Goal: Navigation & Orientation: Find specific page/section

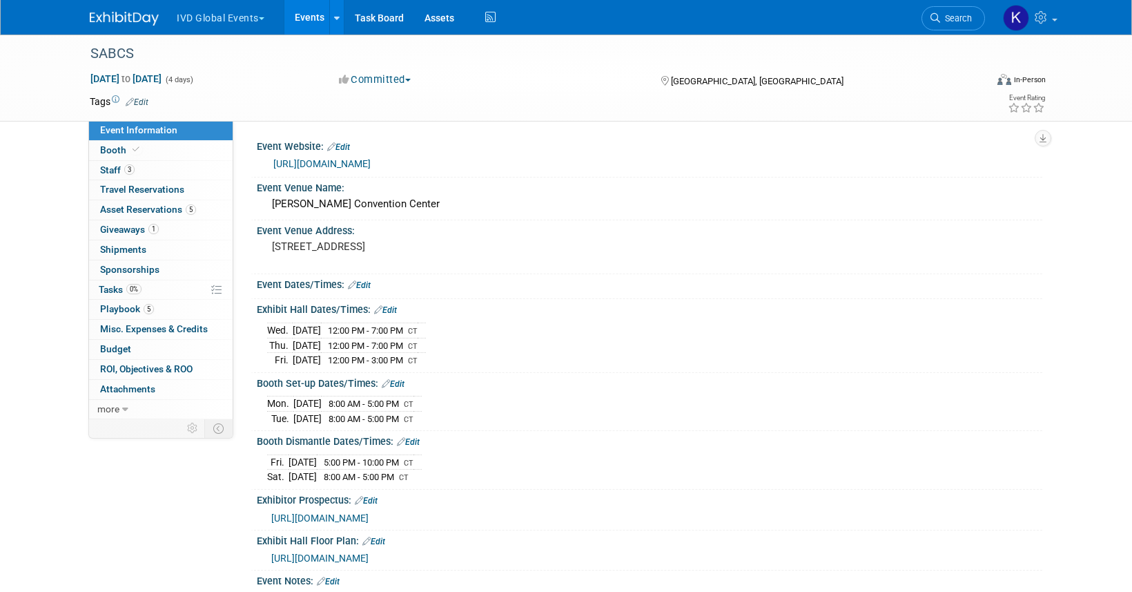
click at [246, 21] on button "IVD Global Events" at bounding box center [228, 15] width 106 height 30
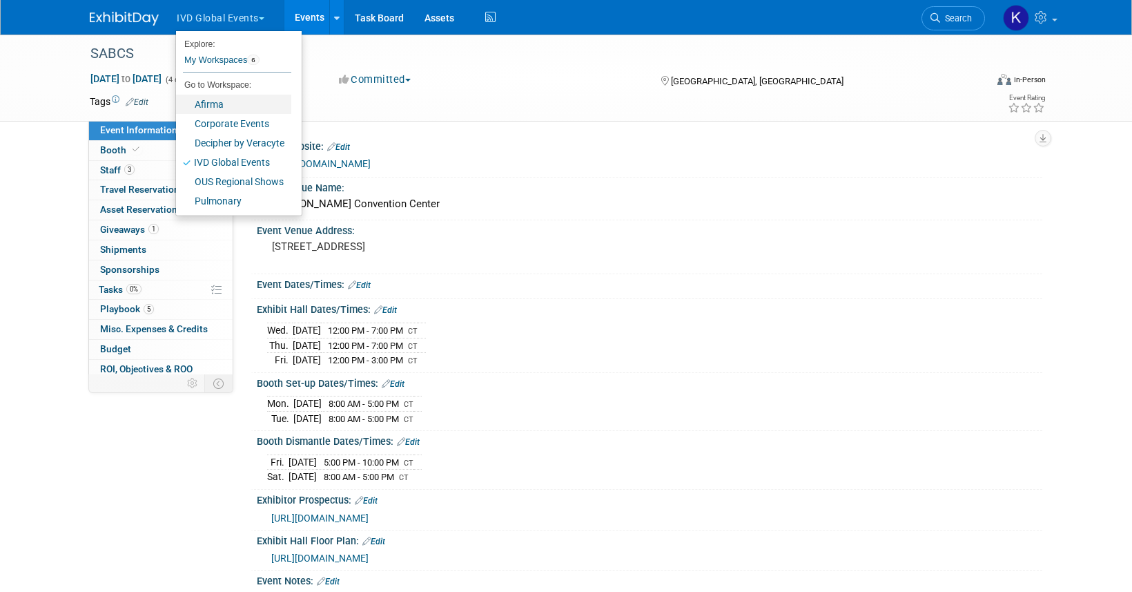
click at [224, 95] on link "Afirma" at bounding box center [233, 104] width 115 height 19
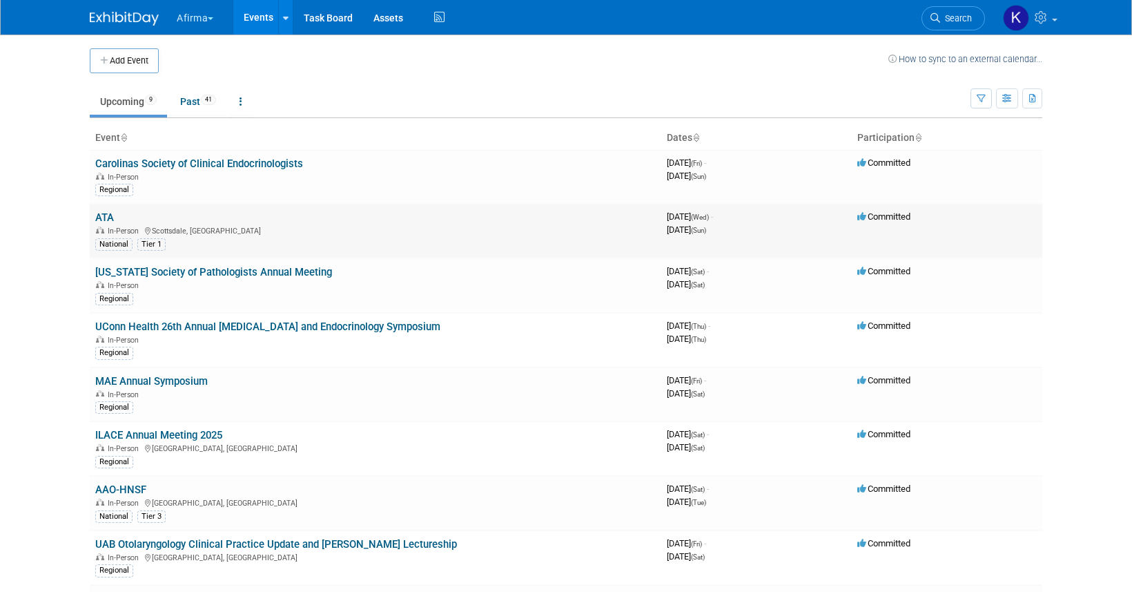
click at [109, 213] on link "ATA" at bounding box center [104, 217] width 19 height 12
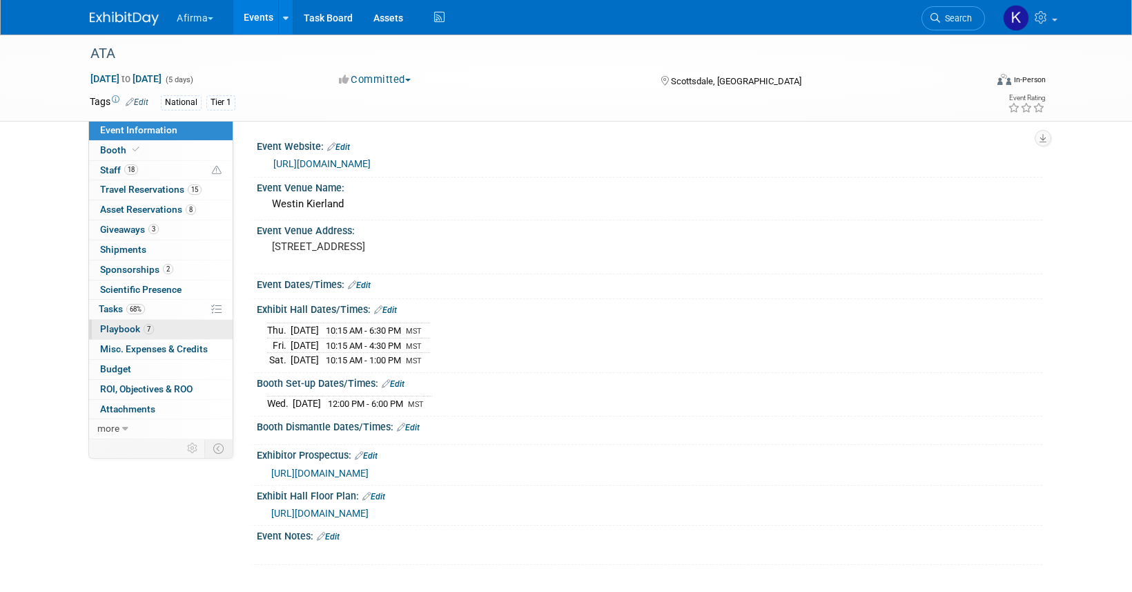
click at [144, 327] on span "7" at bounding box center [149, 329] width 10 height 10
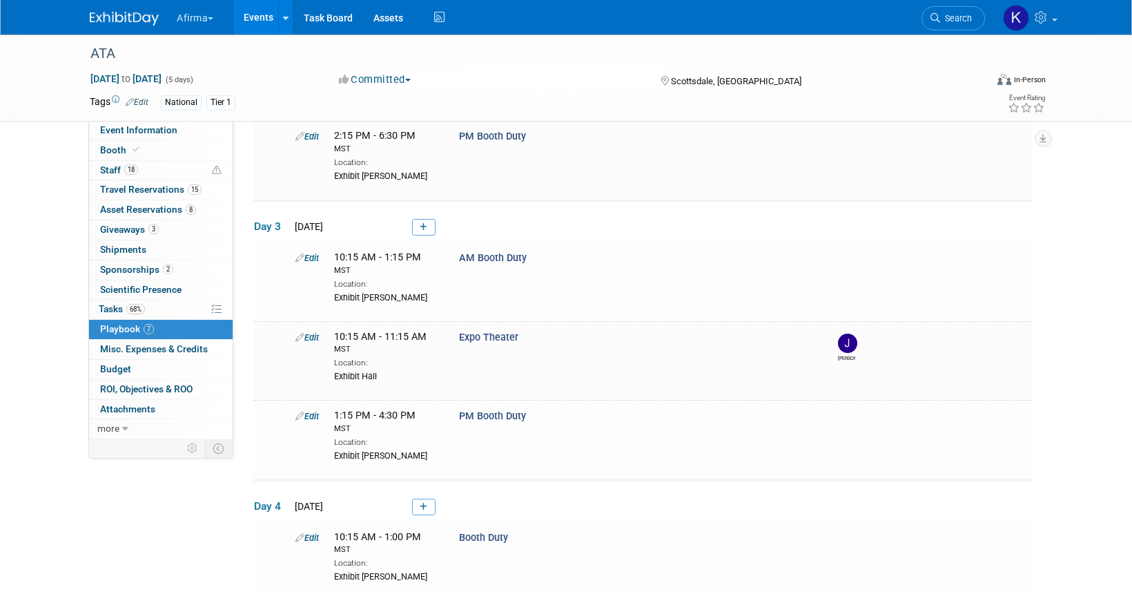
scroll to position [306, 0]
